Goal: Task Accomplishment & Management: Manage account settings

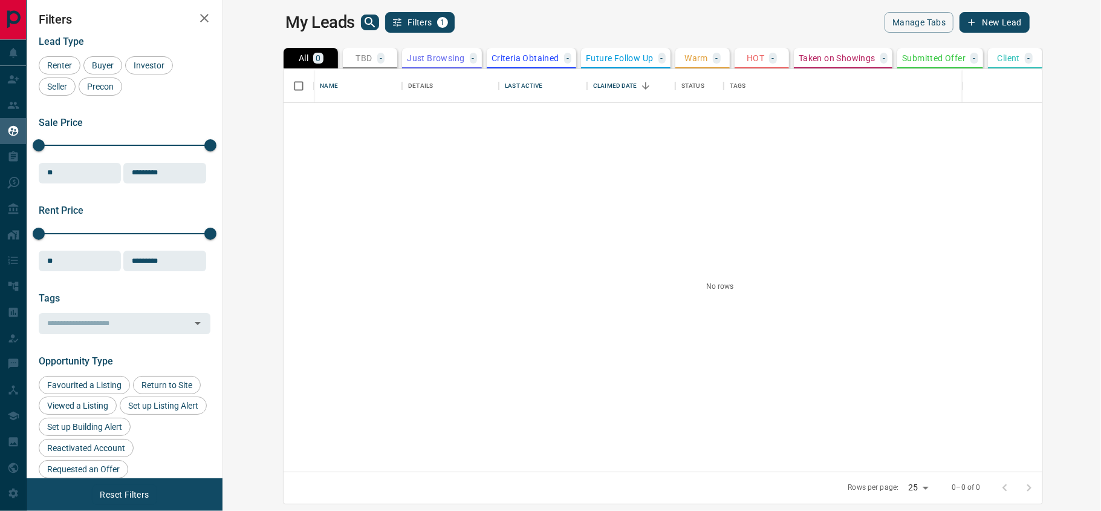
scroll to position [390, 860]
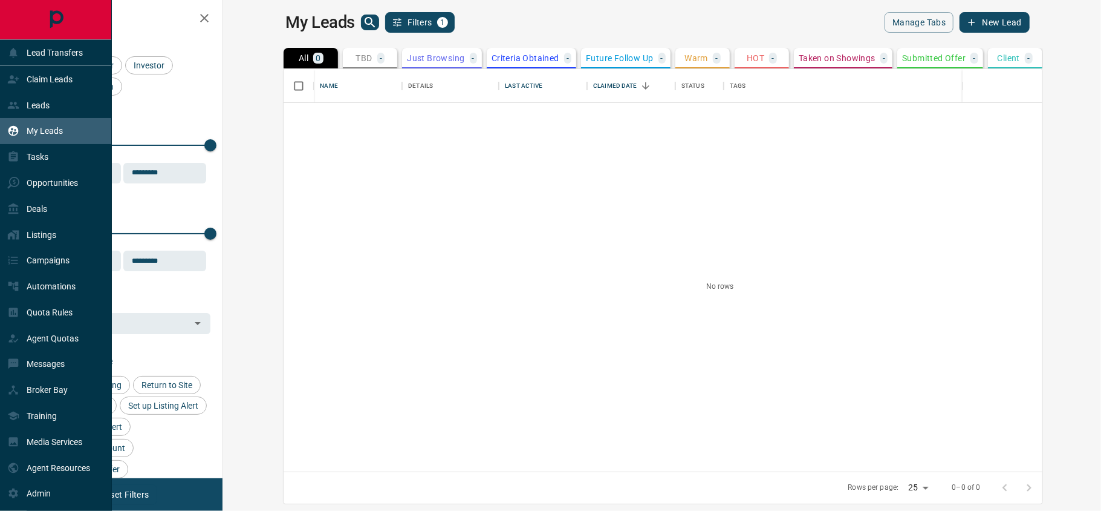
click at [39, 132] on p "My Leads" at bounding box center [45, 131] width 36 height 10
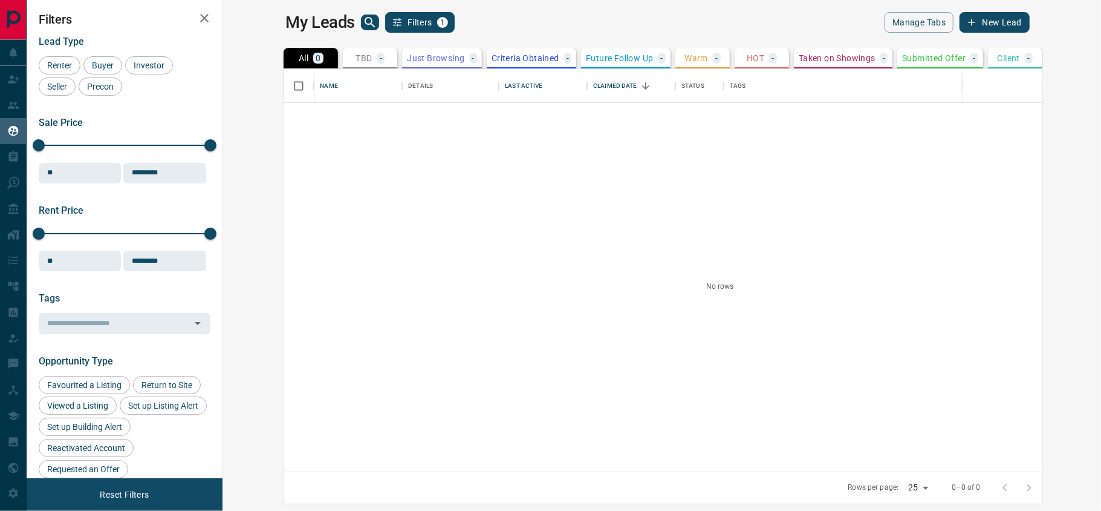
click at [425, 188] on div at bounding box center [720, 287] width 873 height 368
click at [1042, 484] on div at bounding box center [1017, 487] width 48 height 24
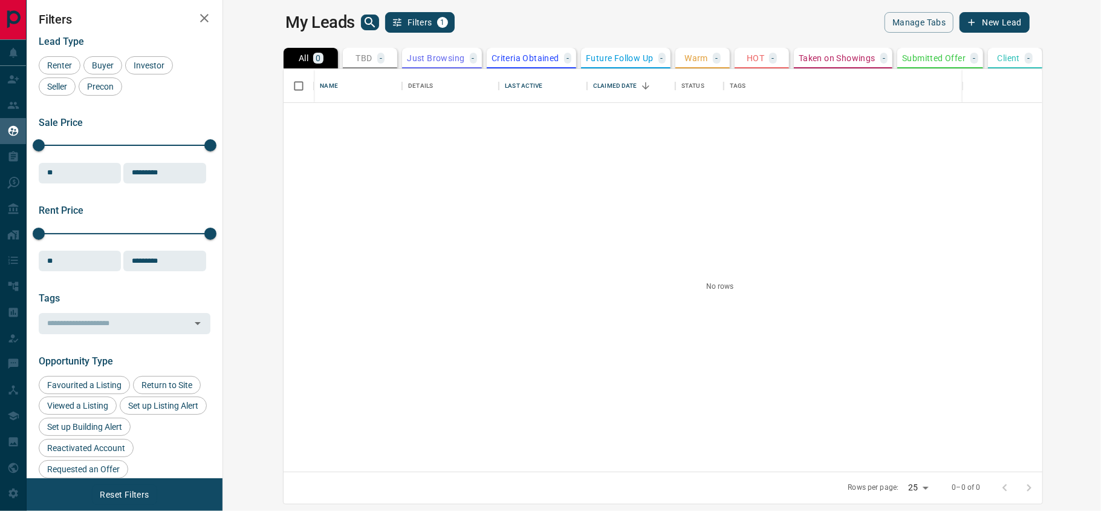
click at [1042, 484] on div at bounding box center [1017, 487] width 48 height 24
click at [201, 17] on icon "button" at bounding box center [204, 18] width 15 height 15
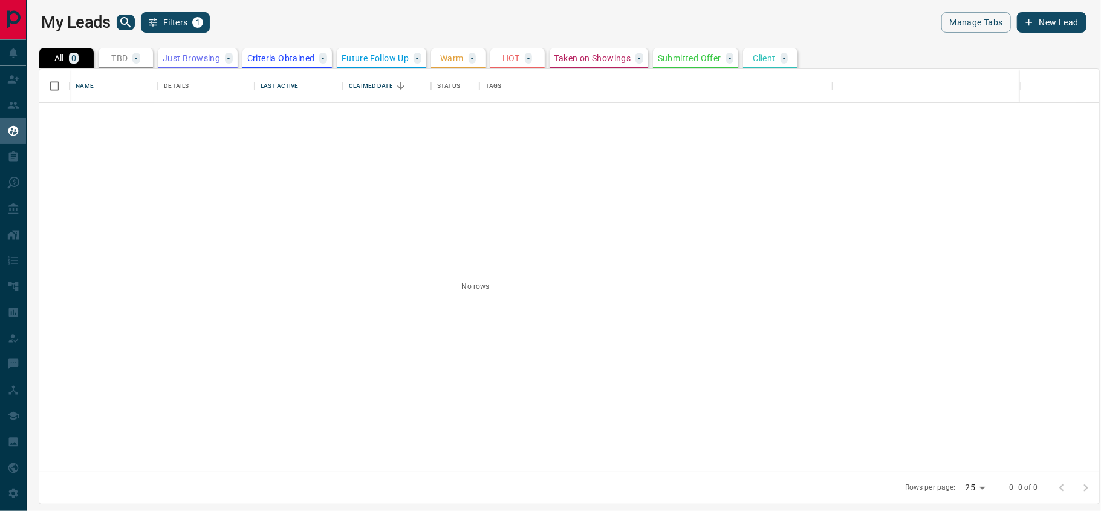
scroll to position [390, 1048]
click at [303, 59] on p "Criteria Obtained" at bounding box center [281, 58] width 68 height 8
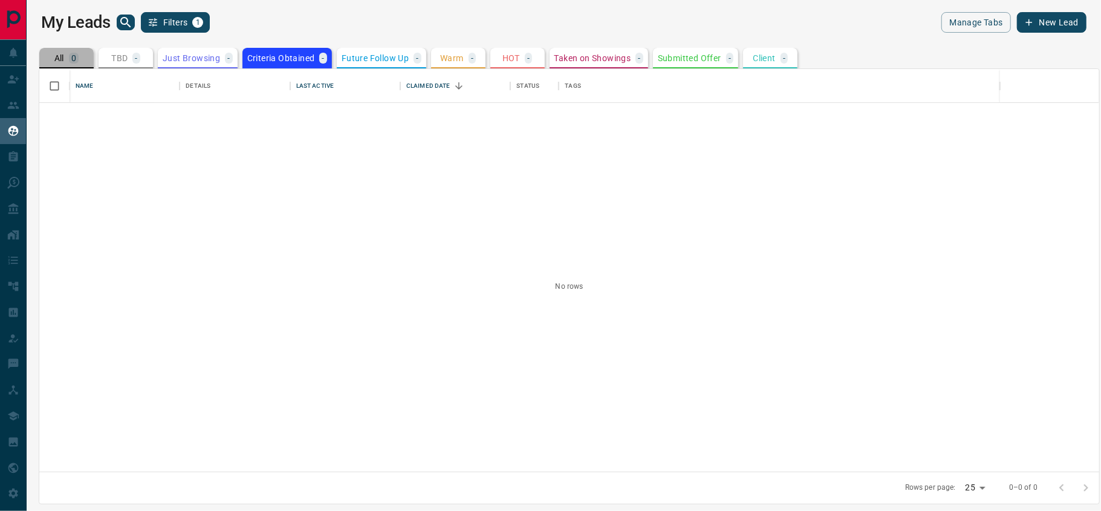
click at [56, 56] on p "All" at bounding box center [59, 58] width 10 height 8
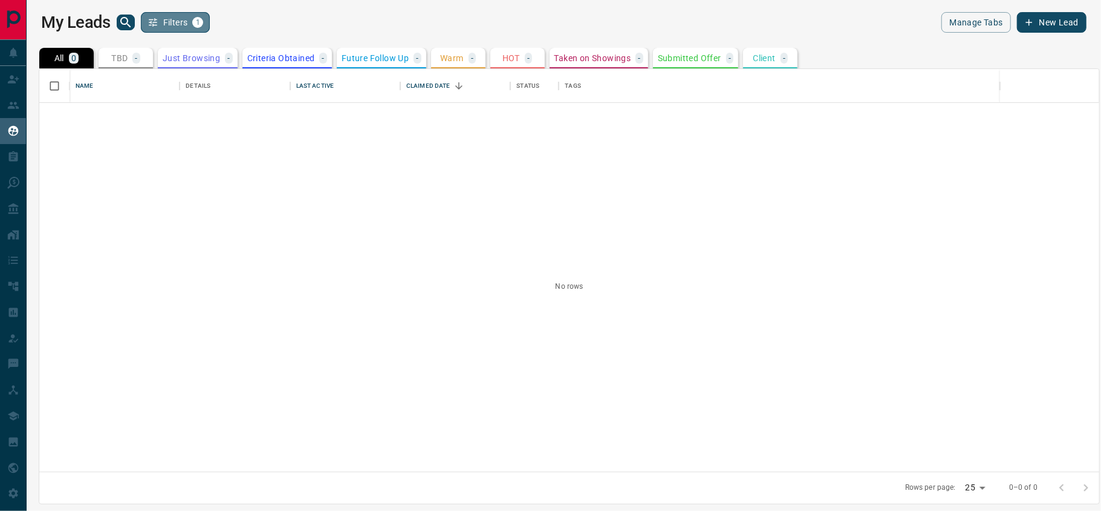
click at [185, 18] on button "Filters 1" at bounding box center [176, 22] width 70 height 21
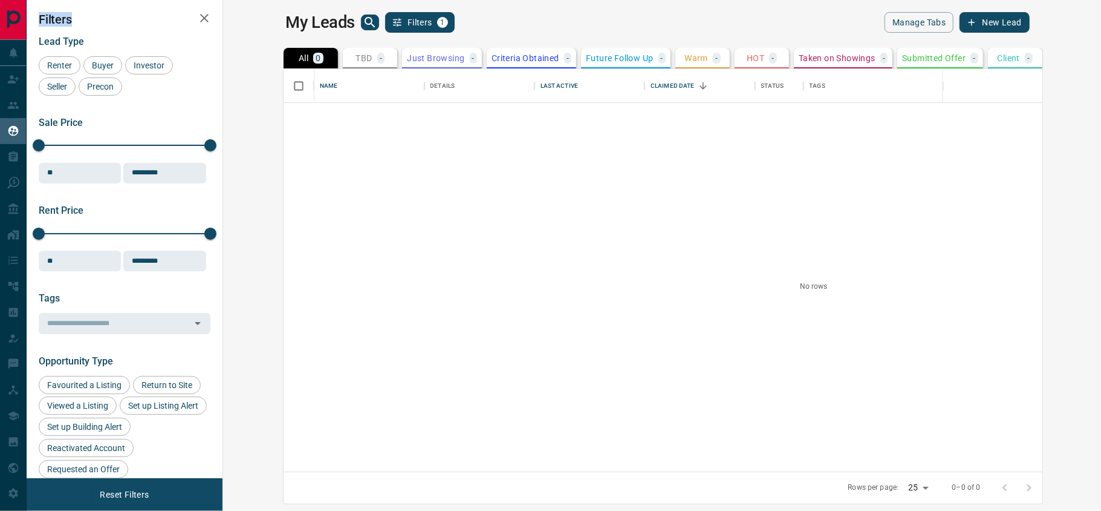
scroll to position [13, 13]
click at [505, 83] on div "Last Active" at bounding box center [524, 86] width 38 height 34
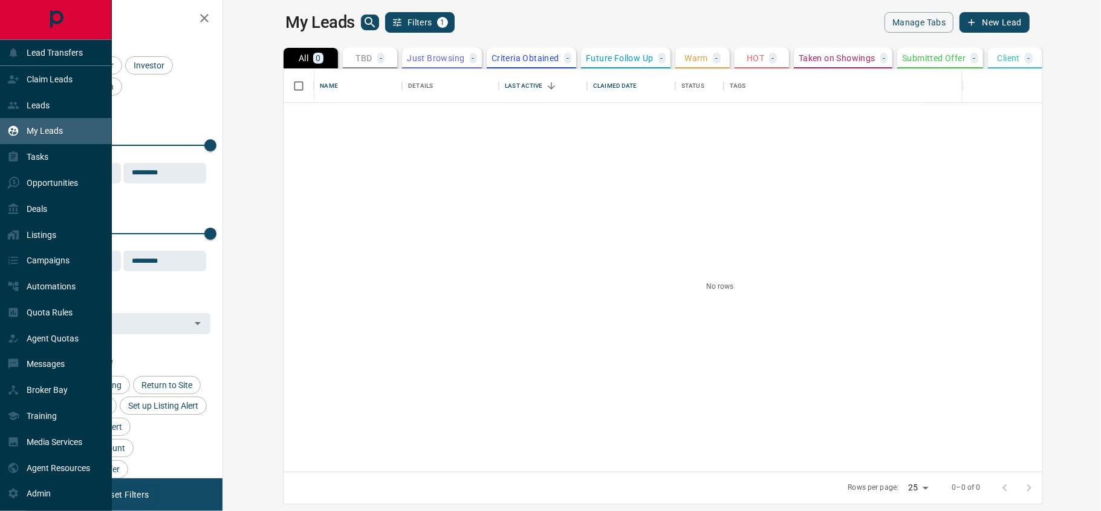
click at [58, 132] on p "My Leads" at bounding box center [45, 131] width 36 height 10
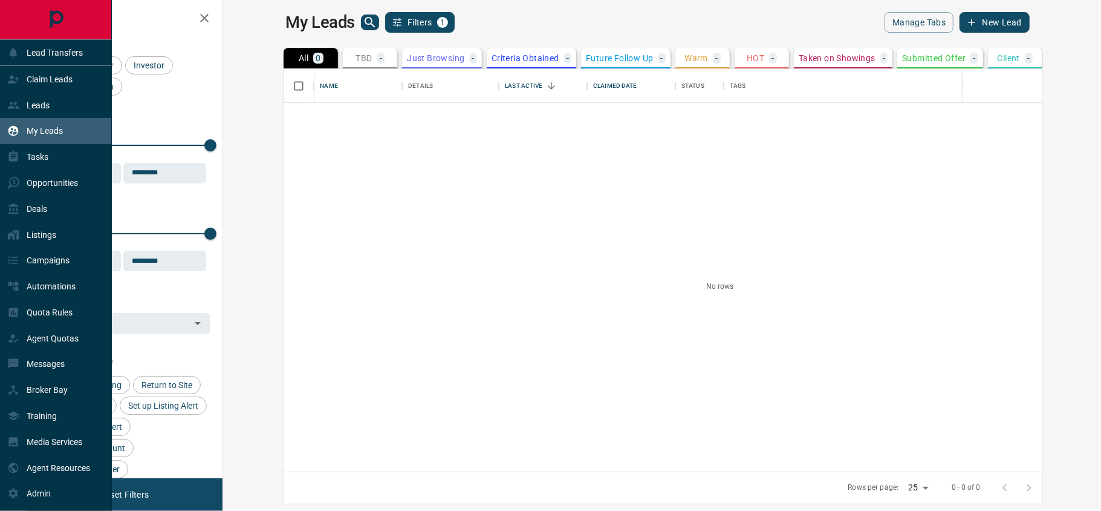
click at [58, 132] on p "My Leads" at bounding box center [45, 131] width 36 height 10
